Goal: Task Accomplishment & Management: Use online tool/utility

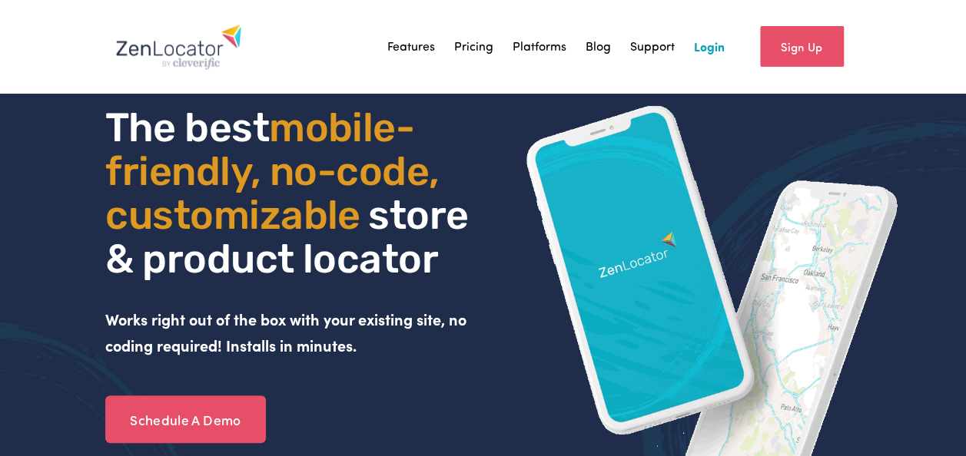
click at [706, 45] on link "Login" at bounding box center [709, 46] width 31 height 23
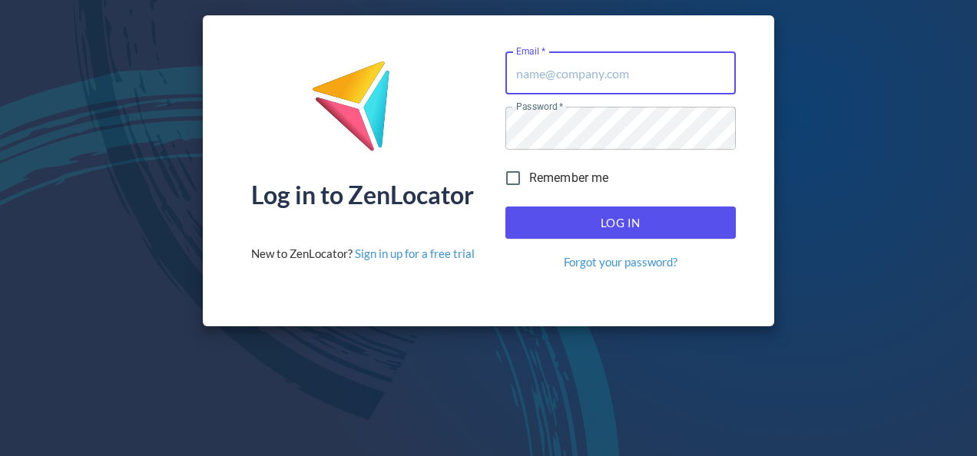
type input "[PERSON_NAME][EMAIL_ADDRESS][DOMAIN_NAME]"
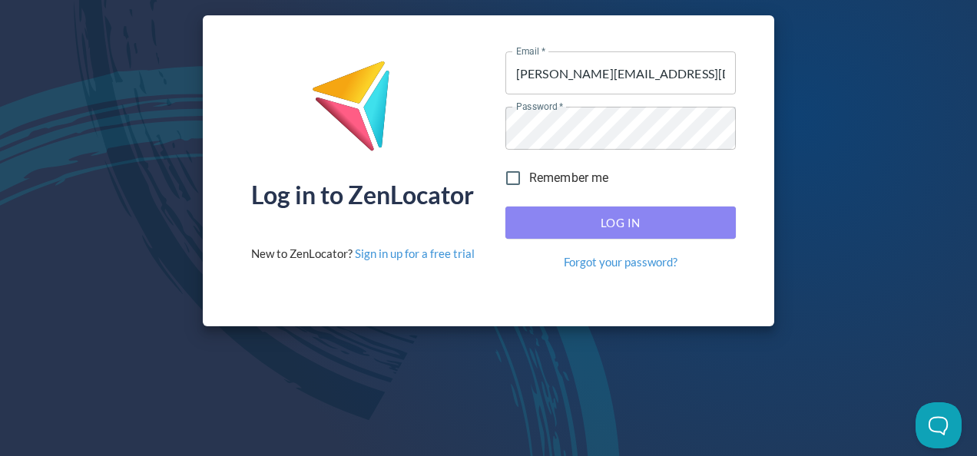
click at [588, 232] on span "Log In" at bounding box center [620, 223] width 197 height 20
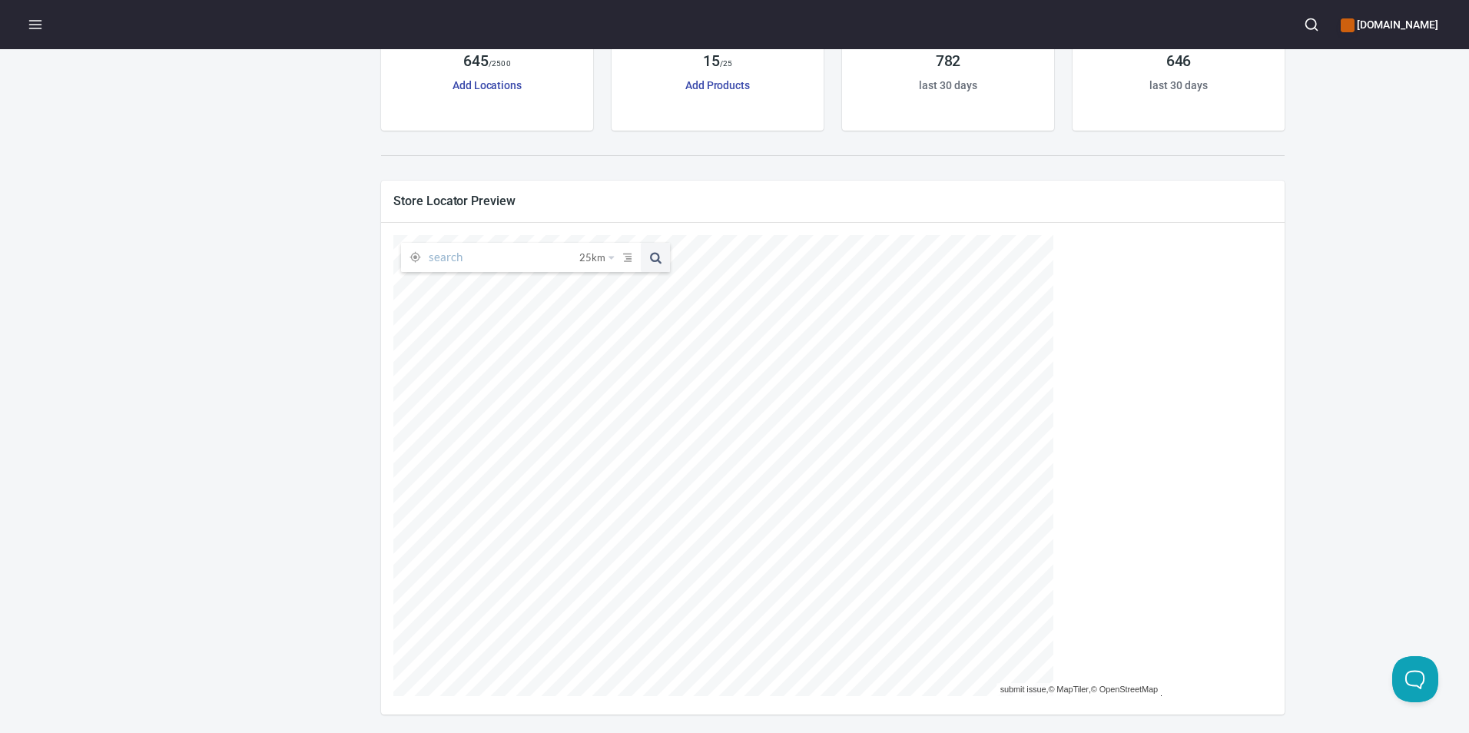
scroll to position [151, 0]
